Goal: Task Accomplishment & Management: Manage account settings

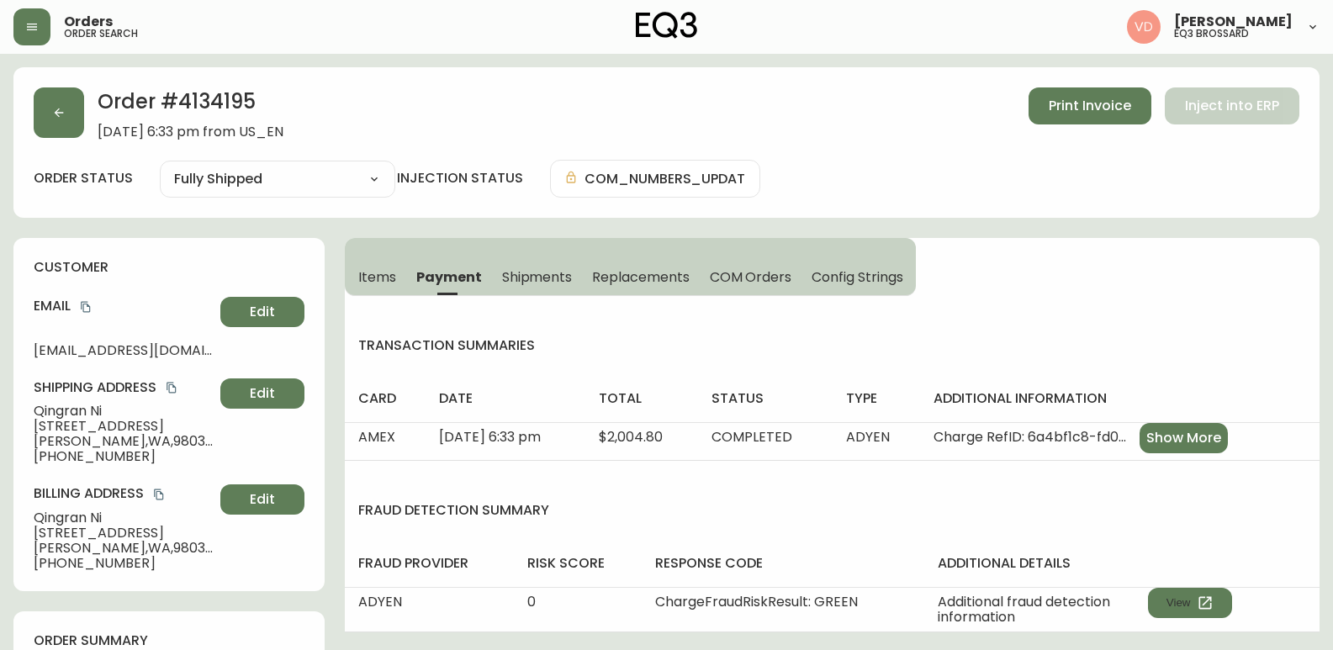
select select "FULLY_SHIPPED"
click at [77, 110] on button "button" at bounding box center [59, 112] width 50 height 50
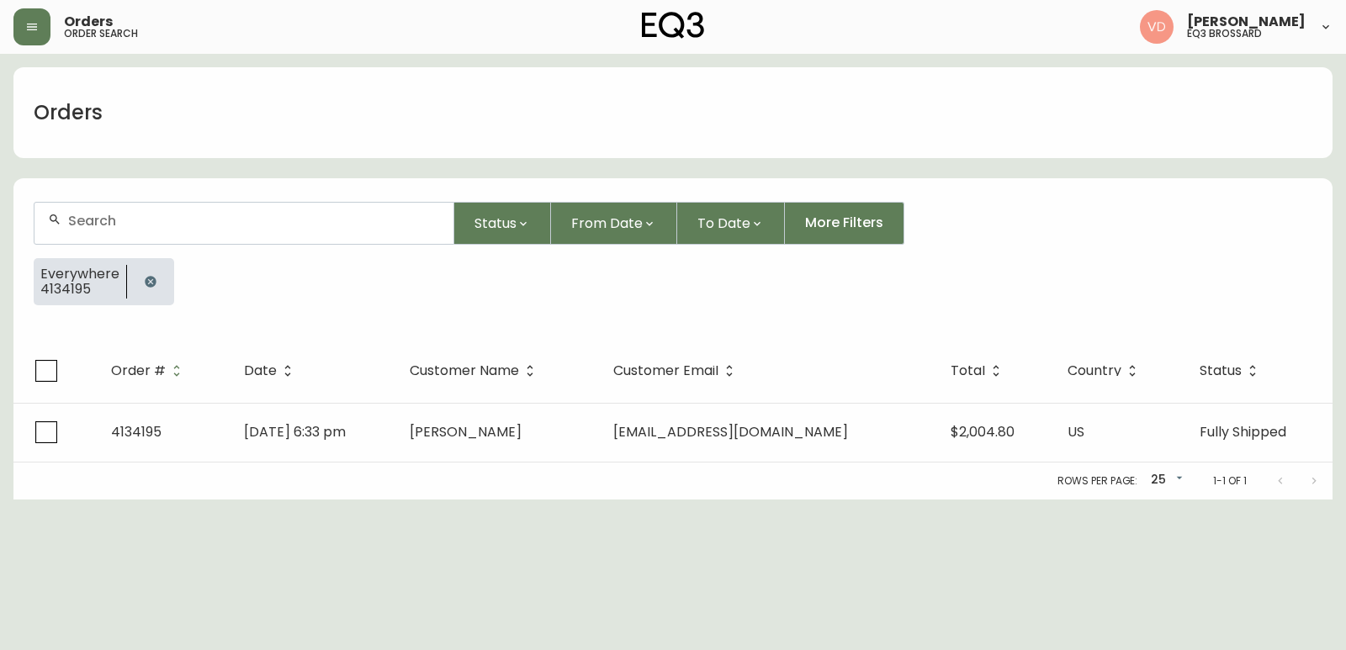
click at [151, 282] on icon "button" at bounding box center [150, 281] width 11 height 11
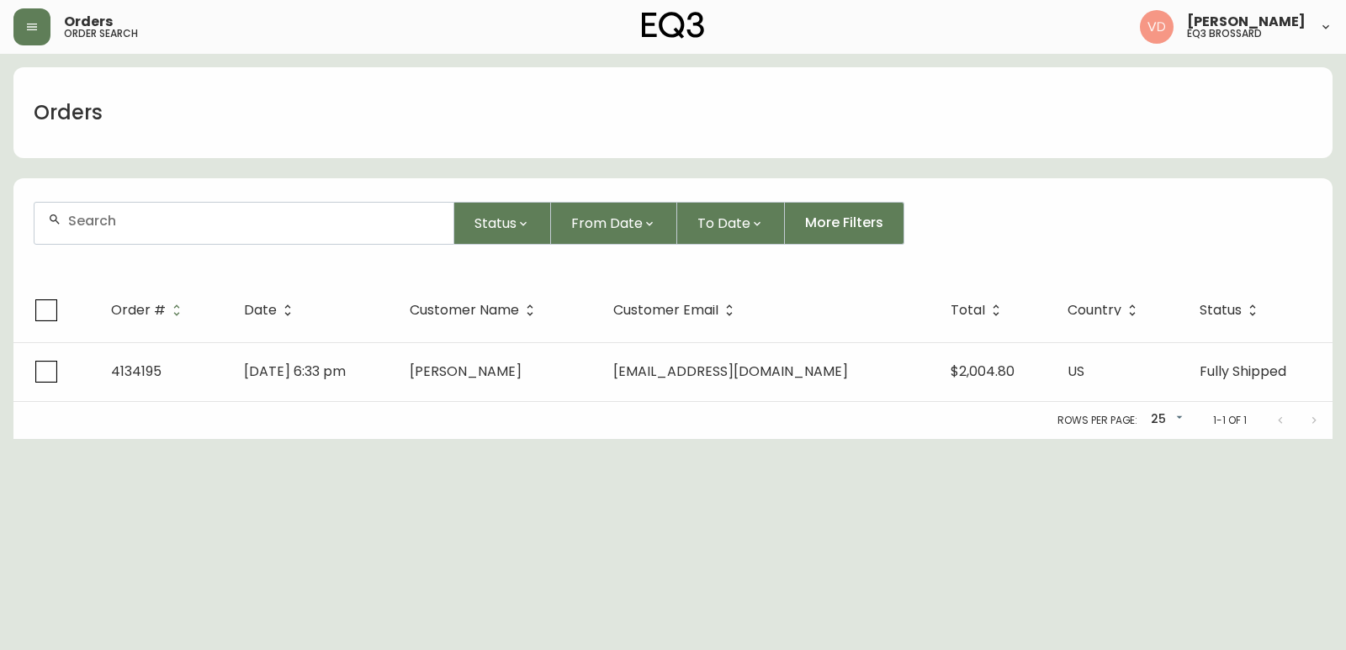
click at [187, 223] on input "text" at bounding box center [254, 221] width 372 height 16
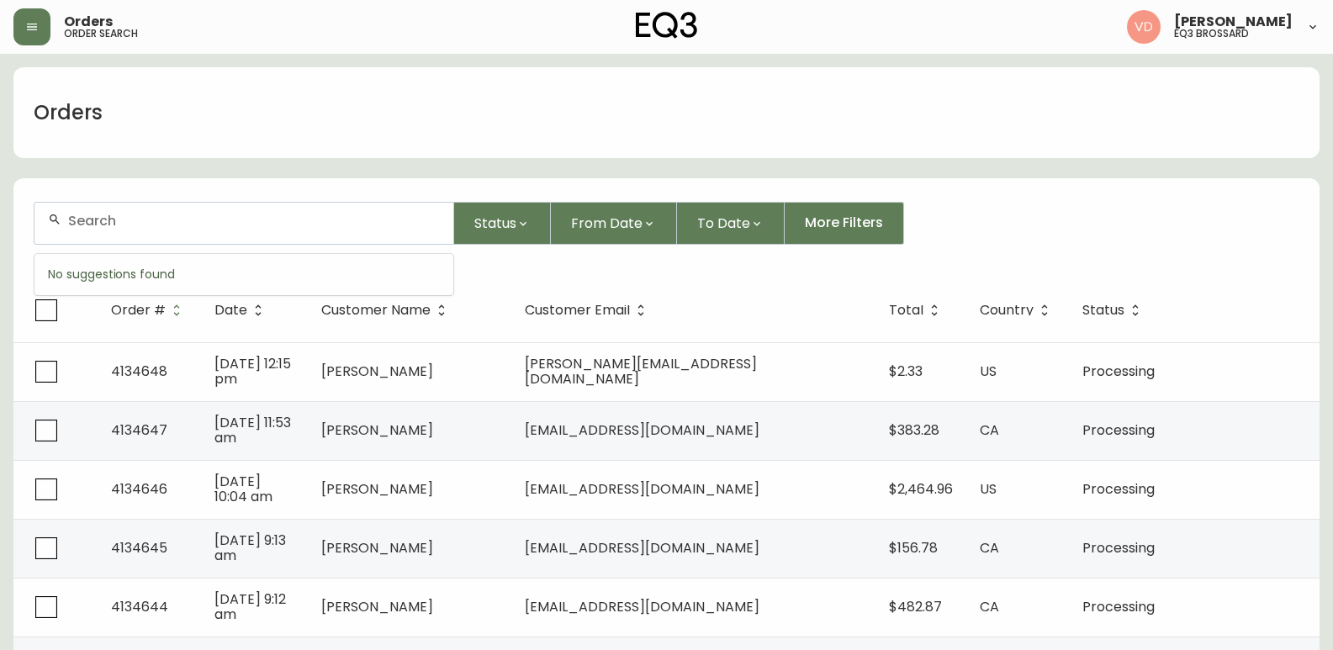
paste input "[EMAIL_ADDRESS][DOMAIN_NAME]"
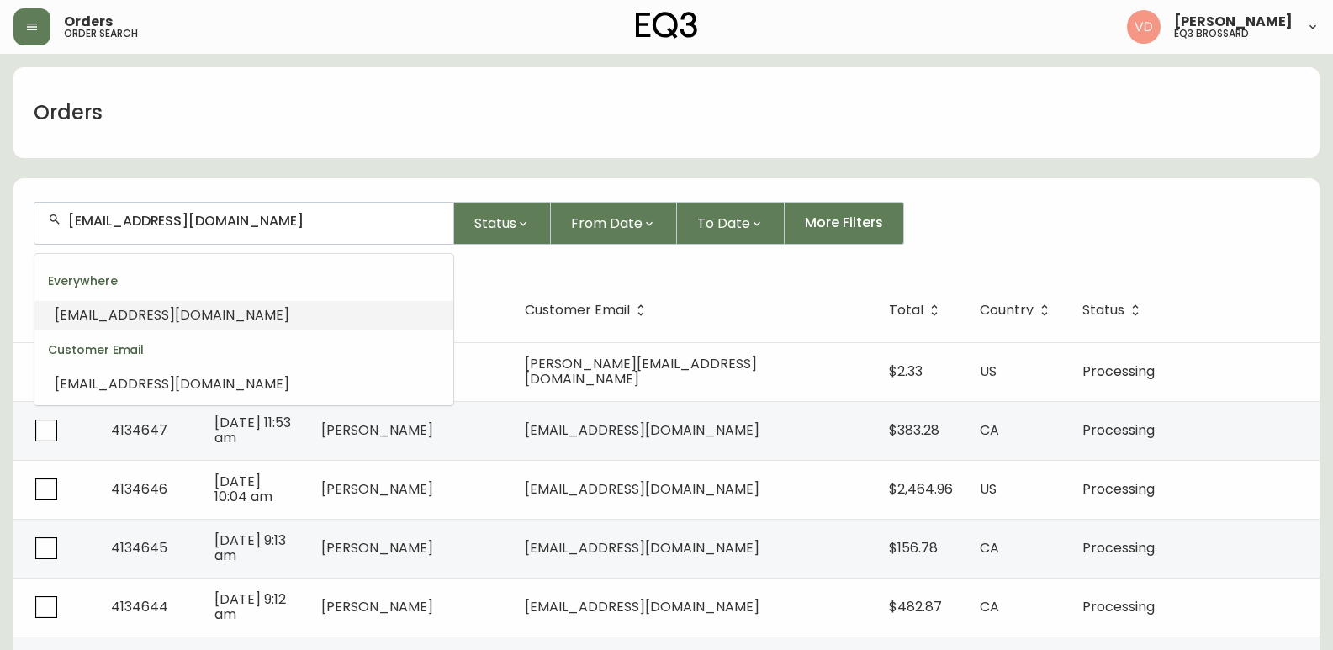
click at [142, 317] on span "[EMAIL_ADDRESS][DOMAIN_NAME]" at bounding box center [172, 314] width 235 height 19
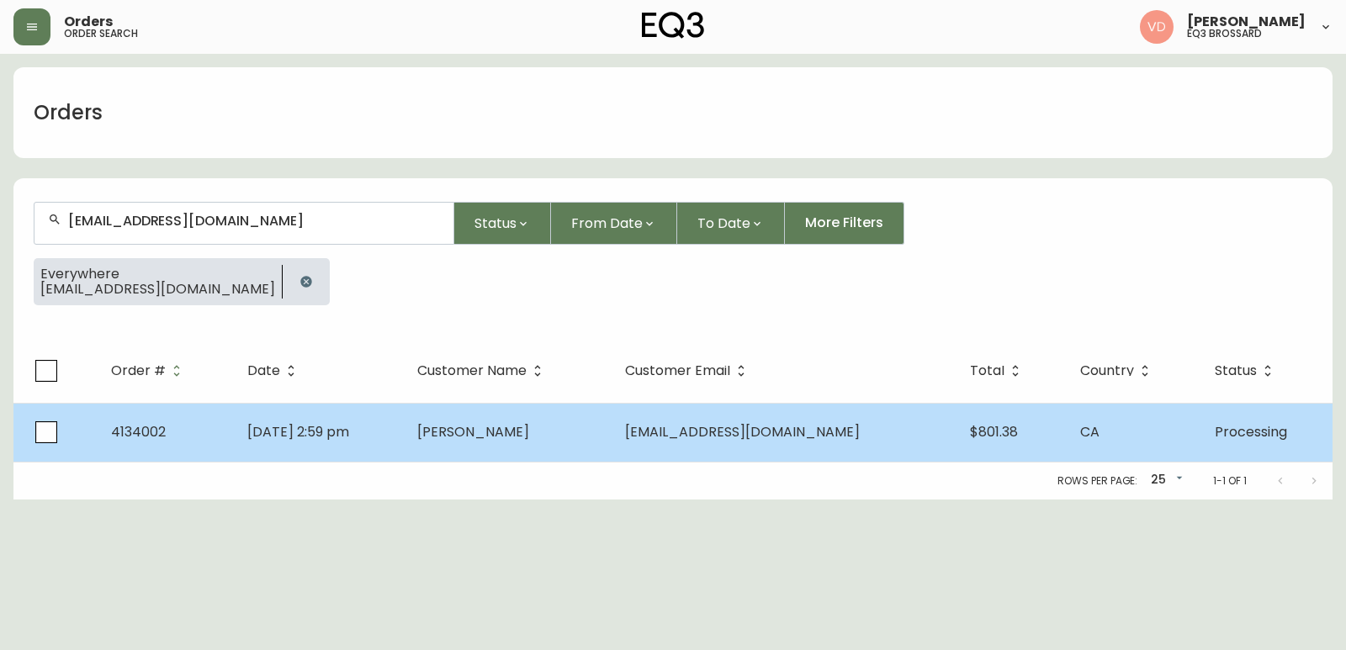
type input "[EMAIL_ADDRESS][DOMAIN_NAME]"
click at [598, 437] on td "[PERSON_NAME]" at bounding box center [508, 432] width 209 height 59
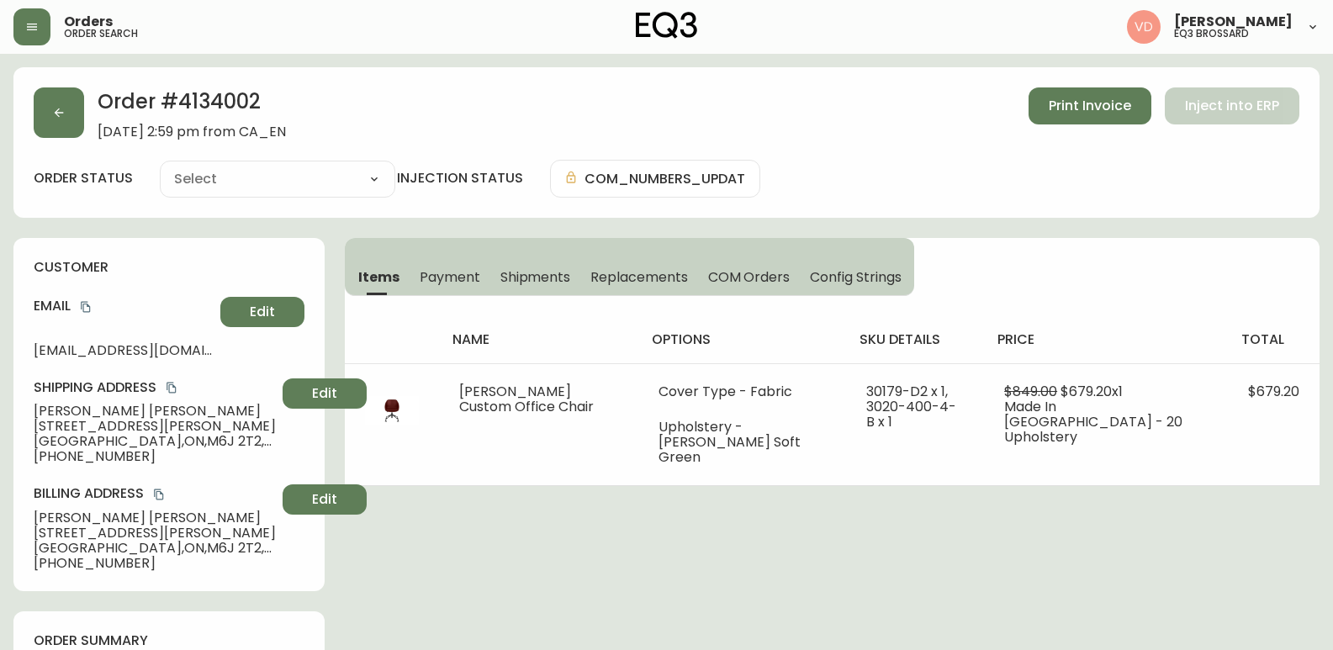
type input "Processing"
select select "PROCESSING"
click at [507, 279] on span "Shipments" at bounding box center [535, 277] width 71 height 18
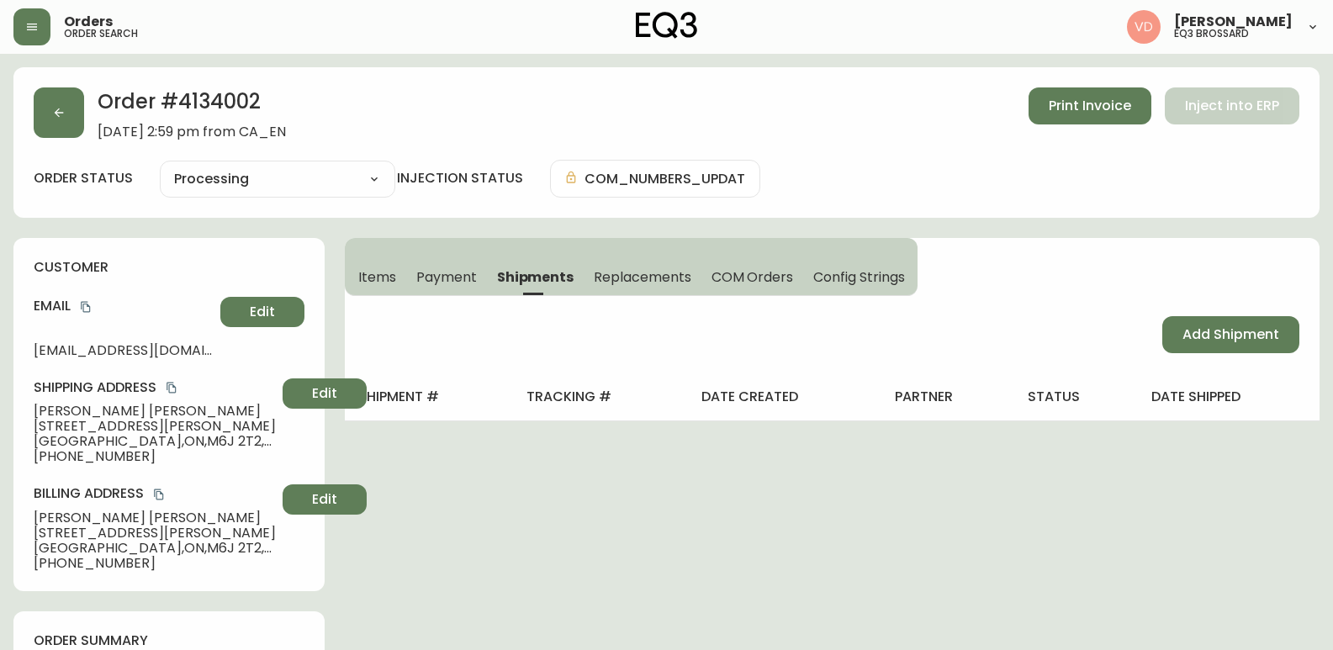
click at [444, 270] on span "Payment" at bounding box center [446, 277] width 61 height 18
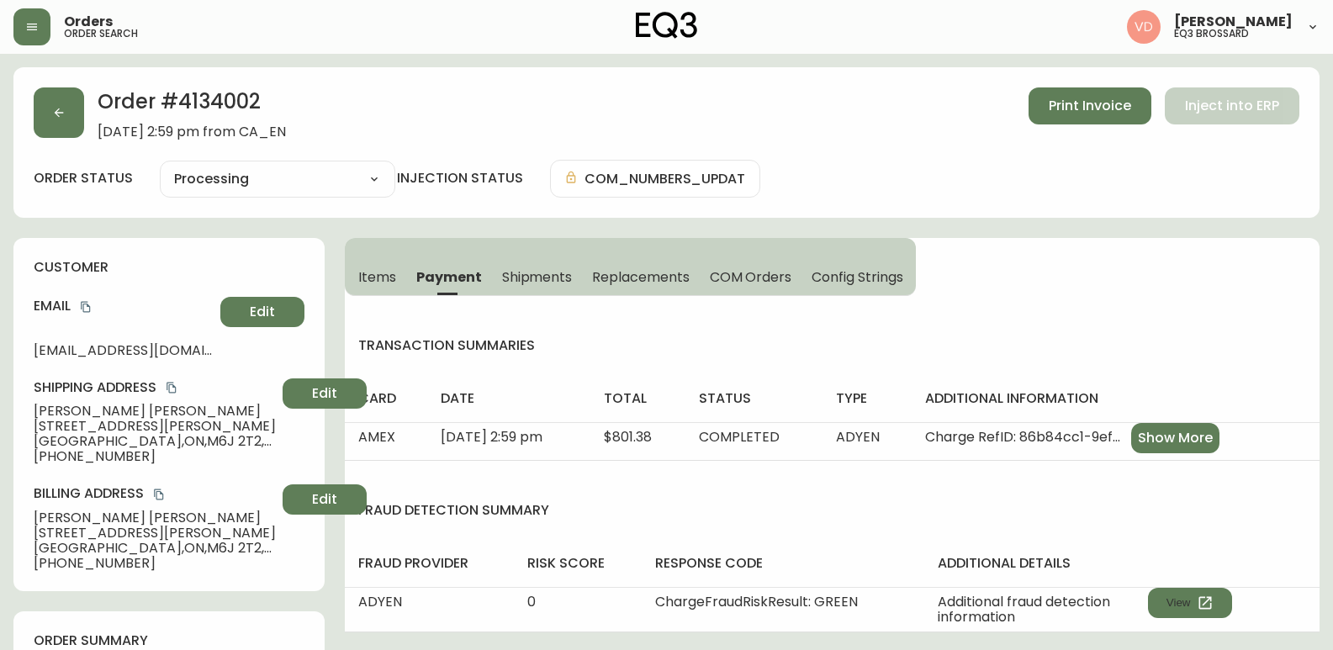
click at [632, 263] on button "Replacements" at bounding box center [640, 276] width 117 height 37
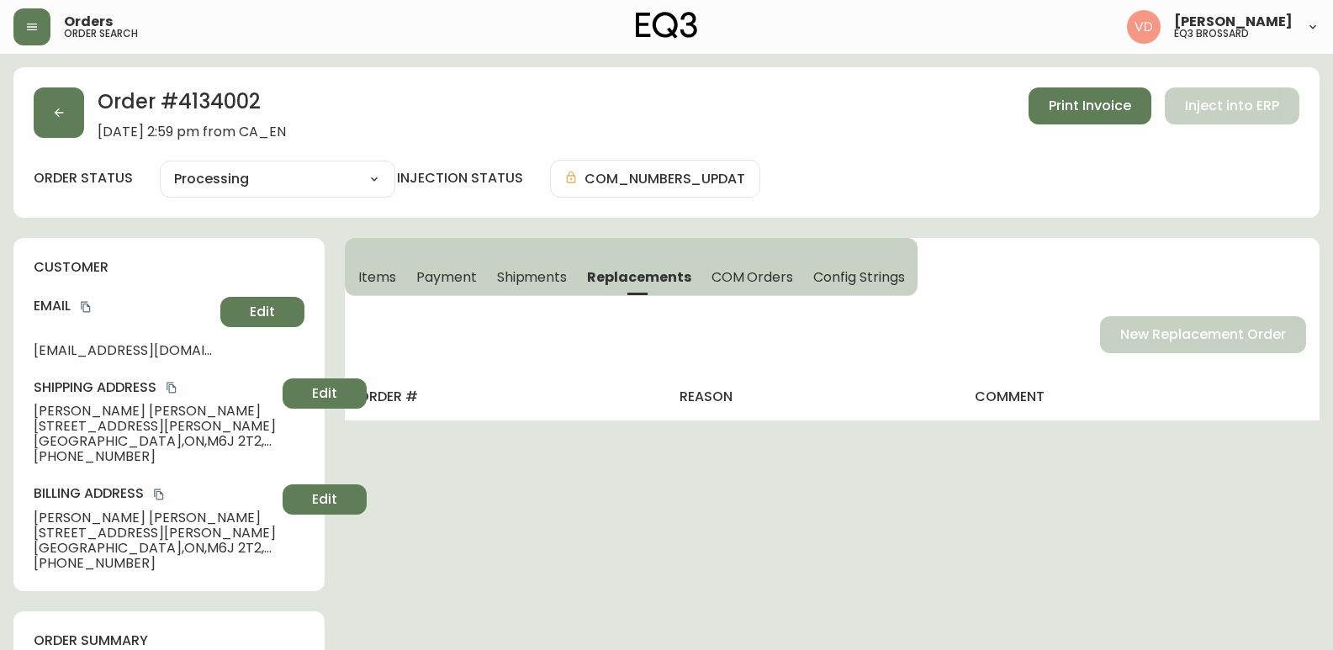
click at [765, 277] on span "COM Orders" at bounding box center [753, 277] width 82 height 18
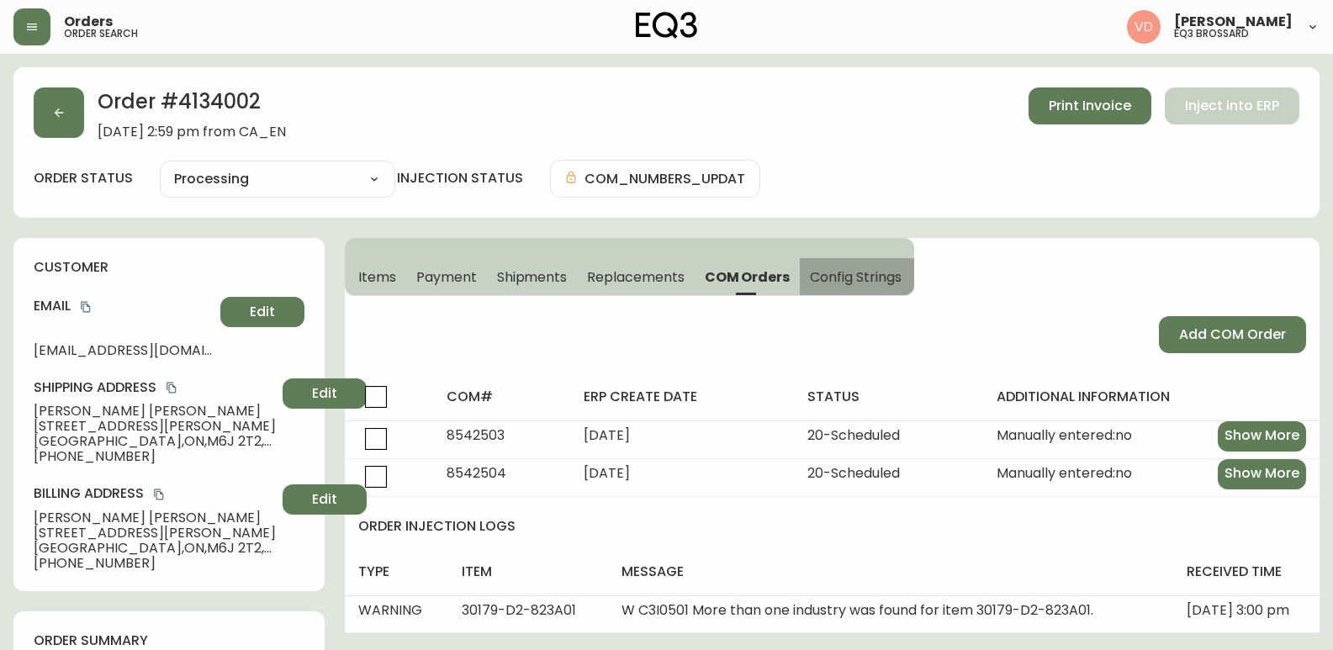
click at [839, 266] on button "Config Strings" at bounding box center [857, 276] width 114 height 37
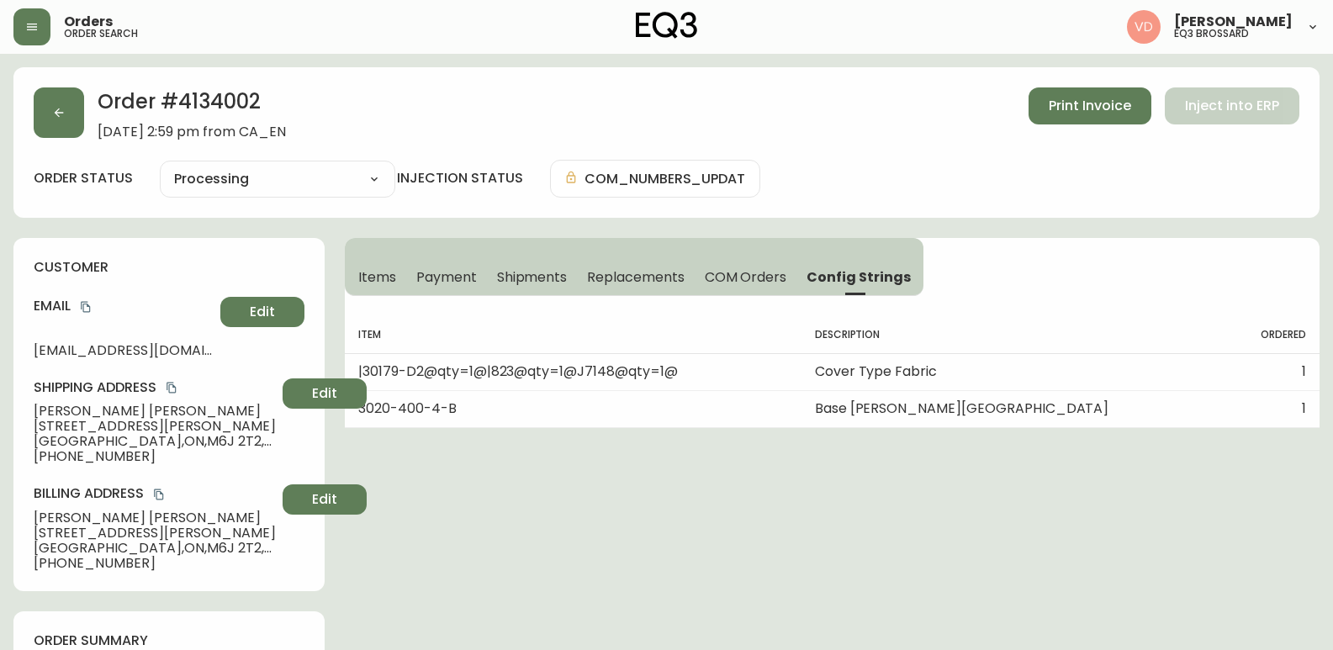
click at [384, 285] on span "Items" at bounding box center [377, 277] width 38 height 18
